Goal: Task Accomplishment & Management: Use online tool/utility

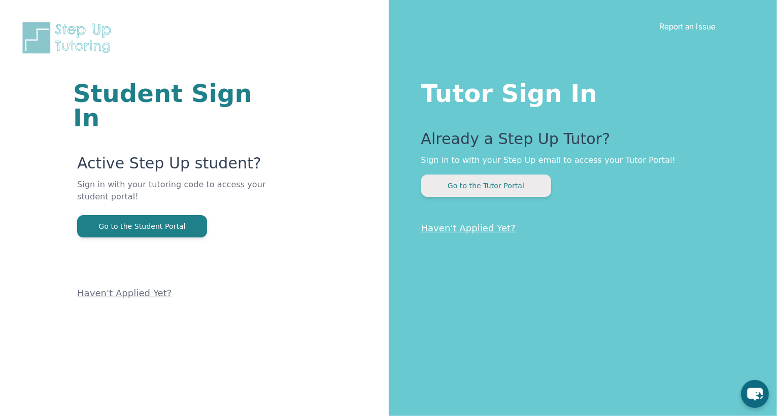
click at [495, 190] on button "Go to the Tutor Portal" at bounding box center [486, 186] width 130 height 22
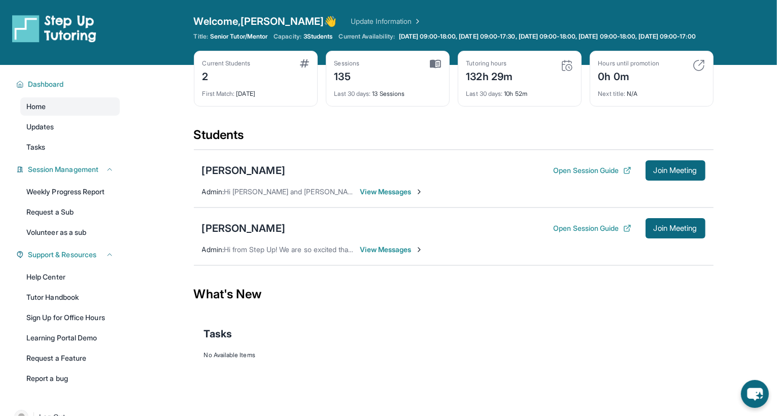
click at [260, 188] on div "[PERSON_NAME] Open Session Guide Join Meeting Admin : Hi [PERSON_NAME] and [PER…" at bounding box center [454, 179] width 520 height 58
click at [398, 197] on span "View Messages" at bounding box center [391, 192] width 63 height 10
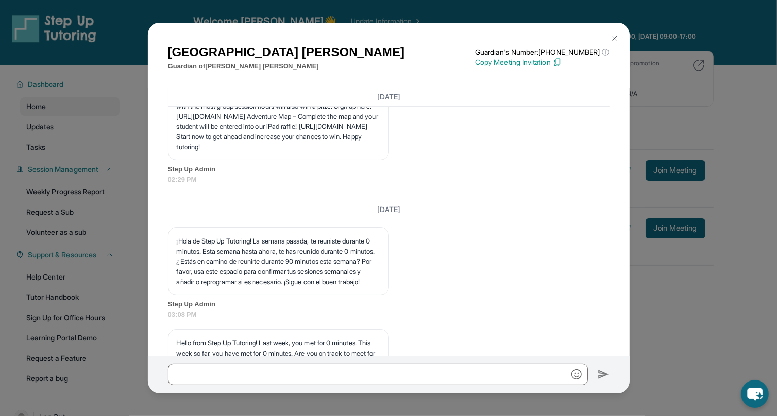
scroll to position [2902, 0]
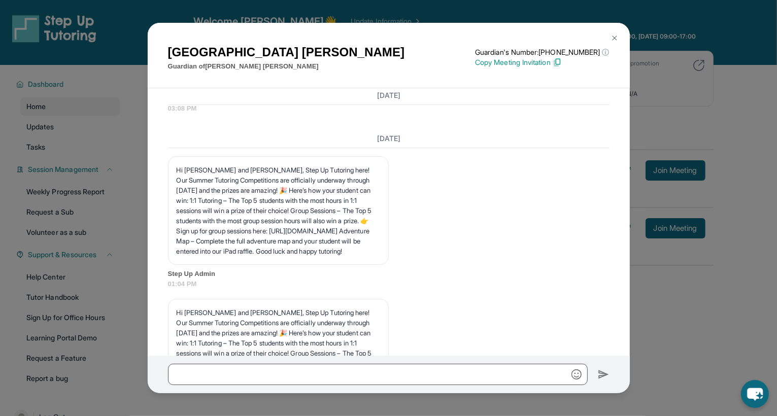
click at [621, 103] on div "Socorro Gonzalez Guardian of Sophia Jimenez Guardian's Number: +16283484657 ⓘ T…" at bounding box center [388, 208] width 777 height 416
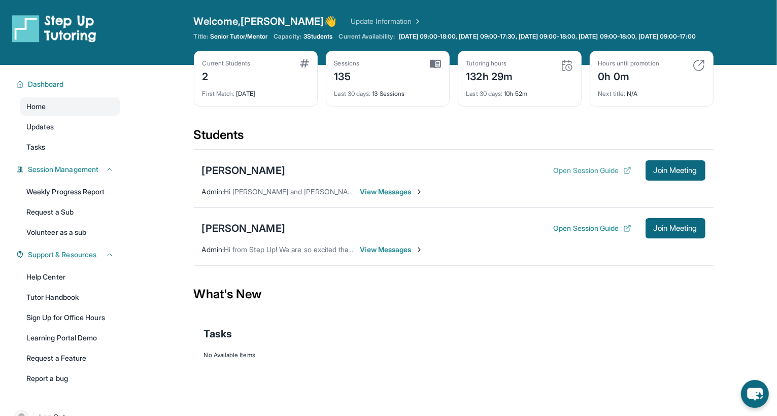
click at [585, 176] on button "Open Session Guide" at bounding box center [592, 170] width 78 height 10
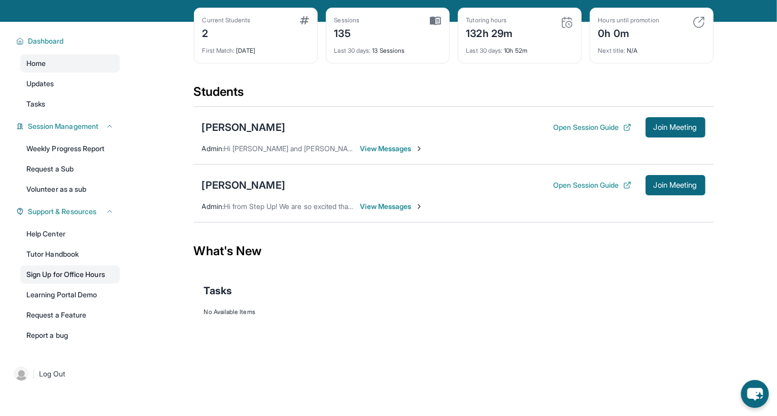
scroll to position [73, 0]
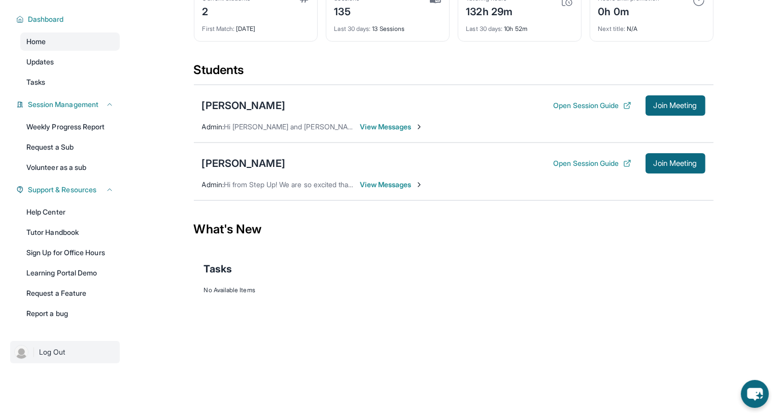
click at [56, 332] on span "Log Out" at bounding box center [52, 352] width 26 height 10
